Goal: Navigation & Orientation: Find specific page/section

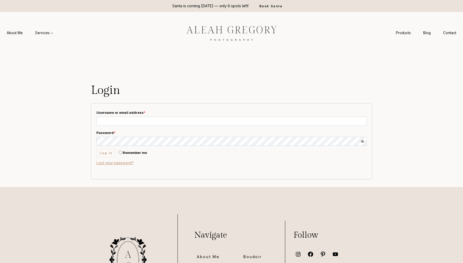
click at [222, 32] on img at bounding box center [232, 33] width 116 height 22
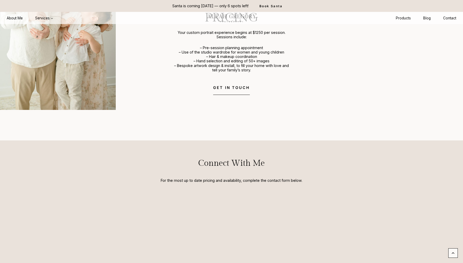
scroll to position [2518, 0]
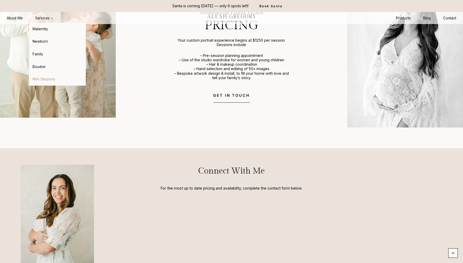
click at [44, 80] on link "Mini Sessions" at bounding box center [57, 79] width 57 height 12
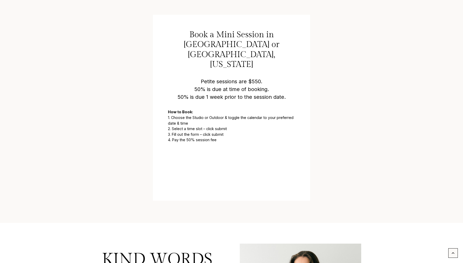
scroll to position [723, 0]
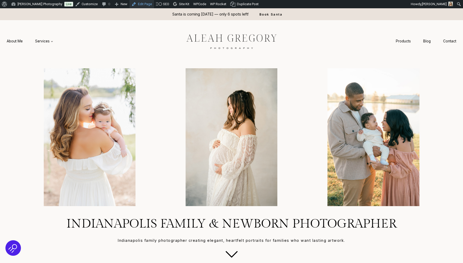
click at [143, 5] on link "Edit Page" at bounding box center [142, 4] width 25 height 8
